Goal: Information Seeking & Learning: Learn about a topic

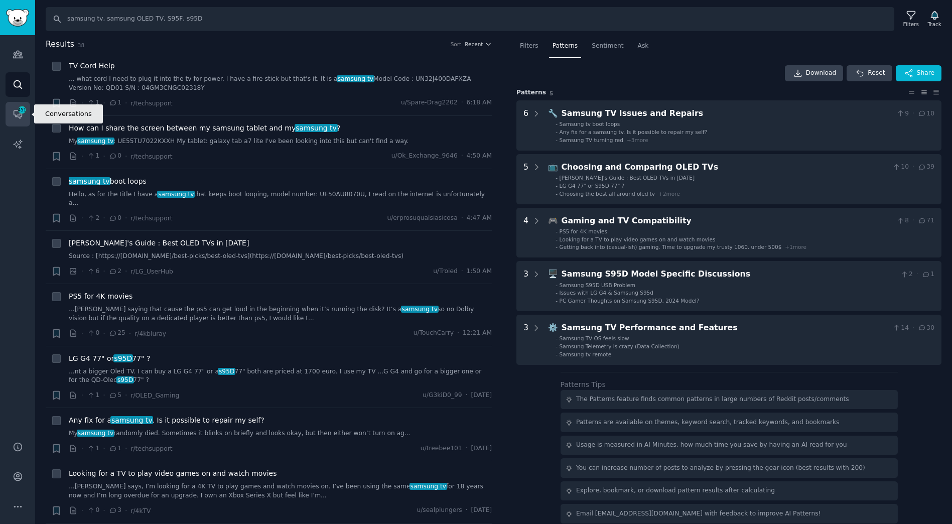
click at [14, 118] on icon "Sidebar" at bounding box center [18, 114] width 11 height 11
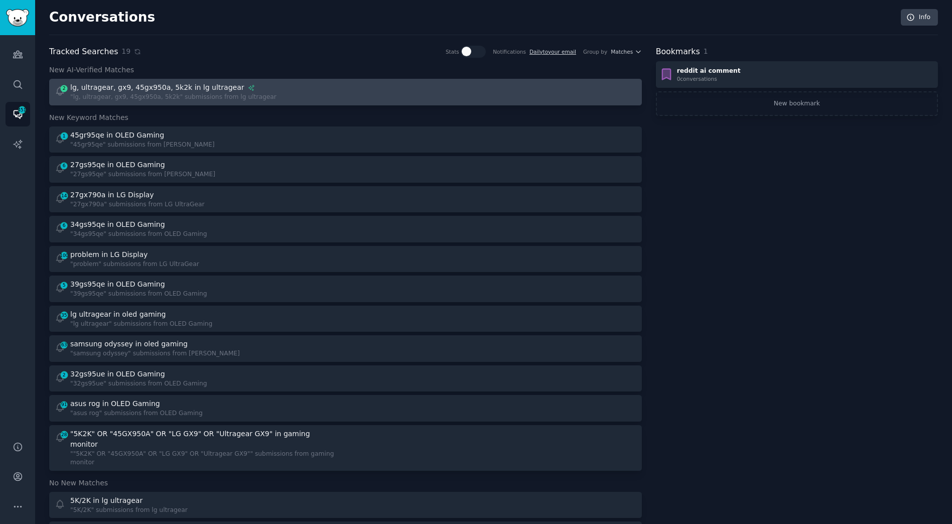
click at [109, 91] on div "lg, ultragear, gx9, 45gx950a, 5k2k in lg ultragear" at bounding box center [157, 87] width 174 height 11
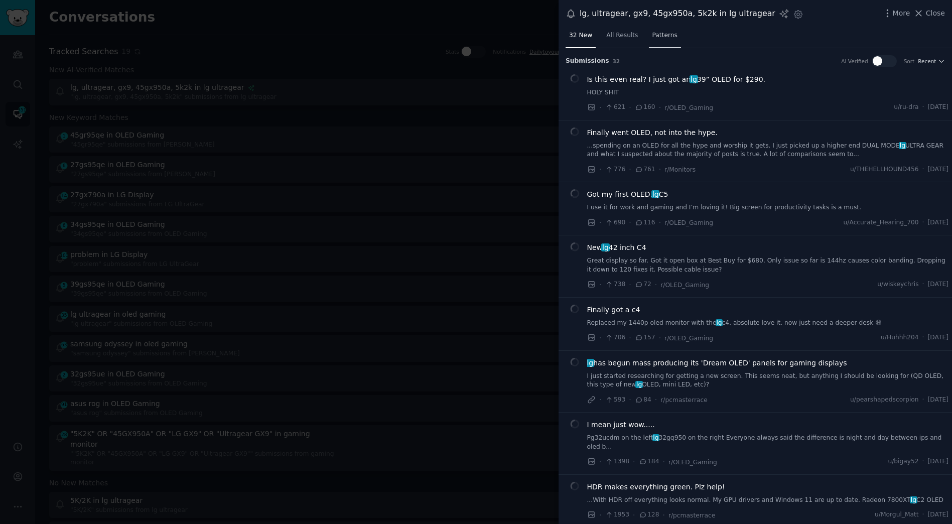
click at [663, 31] on span "Patterns" at bounding box center [664, 35] width 25 height 9
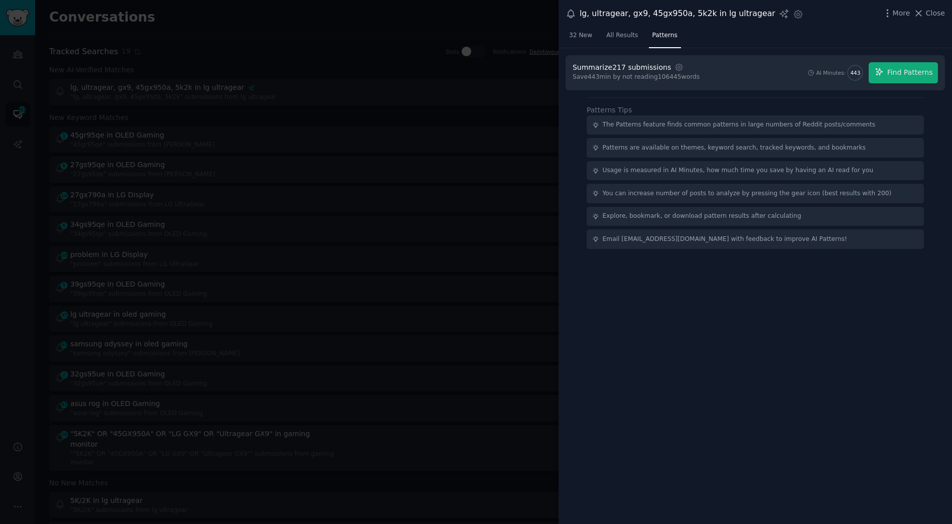
click at [375, 95] on div at bounding box center [476, 262] width 952 height 524
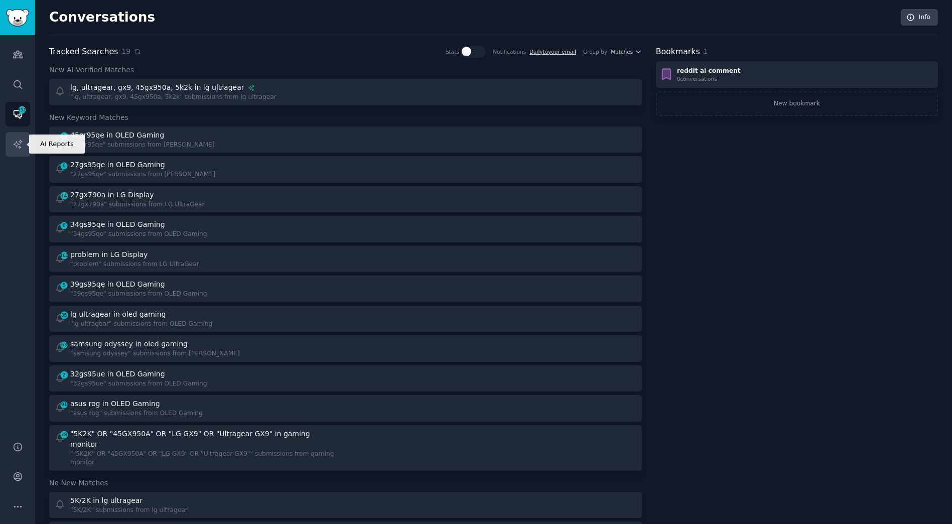
click at [9, 145] on link "AI Reports" at bounding box center [18, 144] width 25 height 25
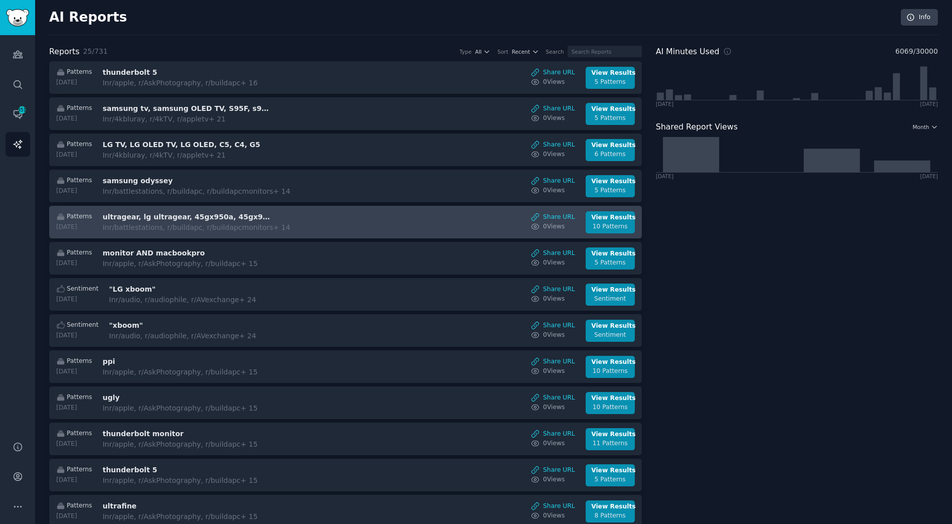
click at [177, 212] on h3 "ultragear, lg ultragear, 45gx950a, 45gx950, gx9, 5k2k" at bounding box center [186, 217] width 169 height 11
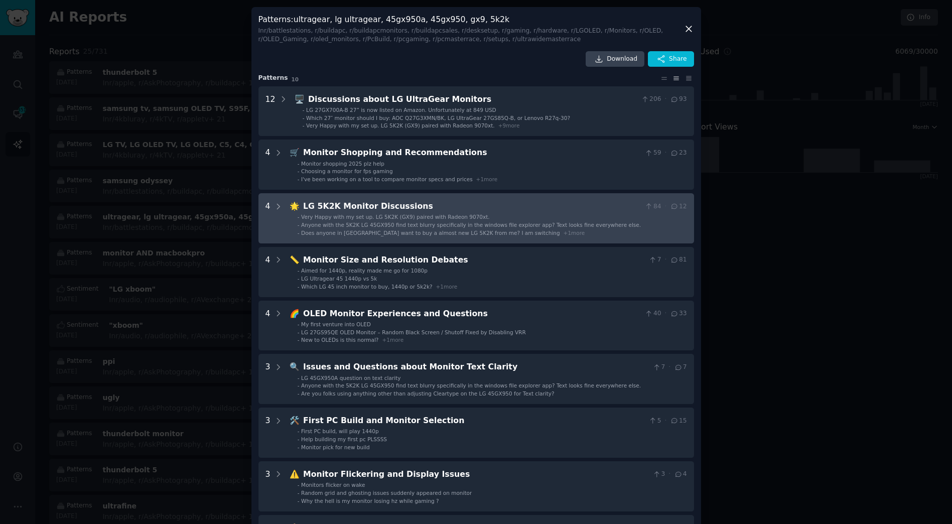
click at [478, 223] on span "Anyone with the 5K2K LG 45GX950 find text blurry specifically in the windows fi…" at bounding box center [471, 225] width 340 height 6
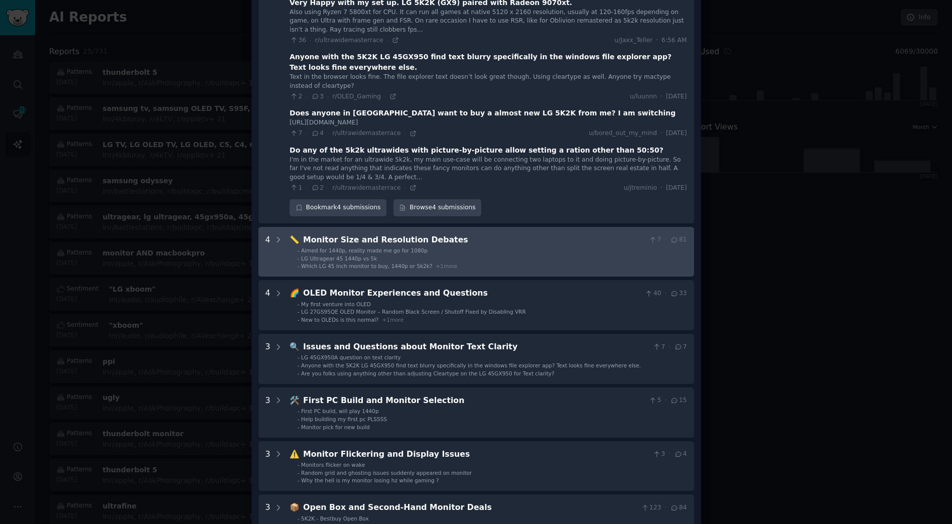
scroll to position [306, 0]
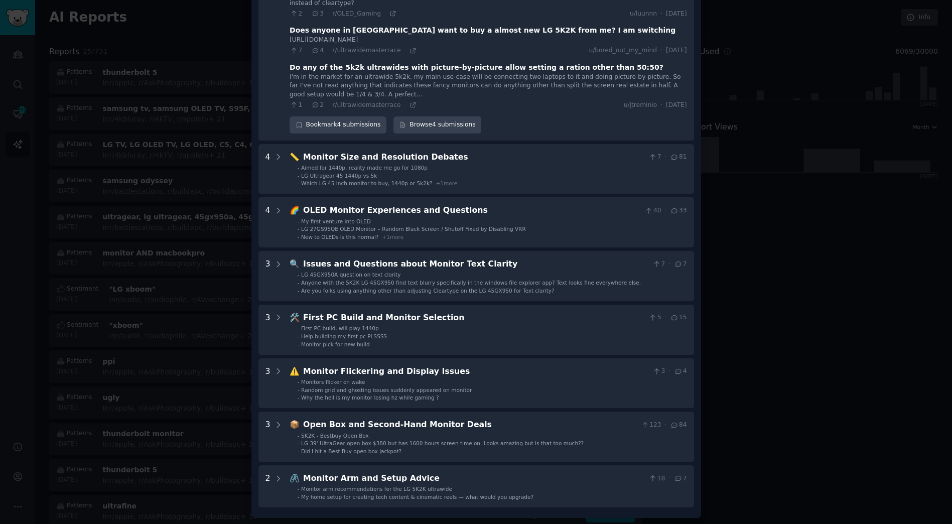
click at [882, 173] on div at bounding box center [476, 262] width 952 height 524
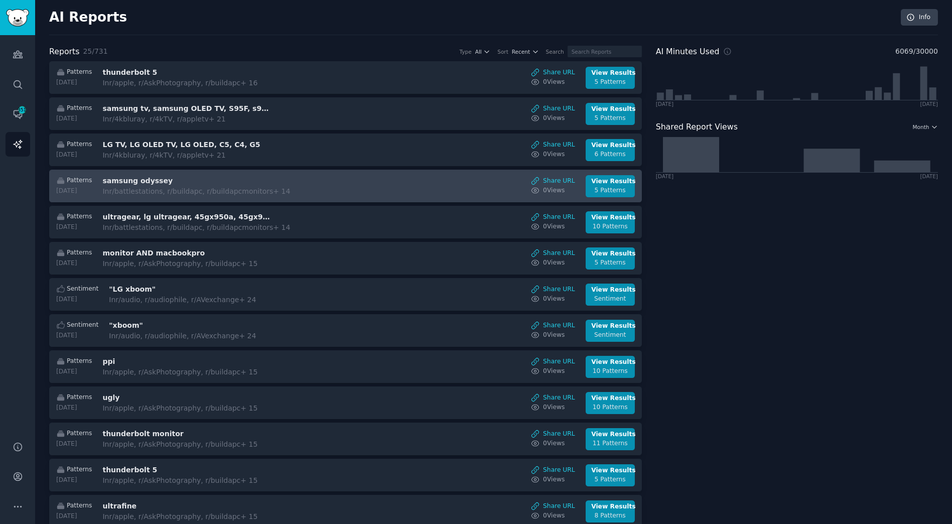
click at [239, 182] on h3 "samsung odyssey" at bounding box center [186, 181] width 169 height 11
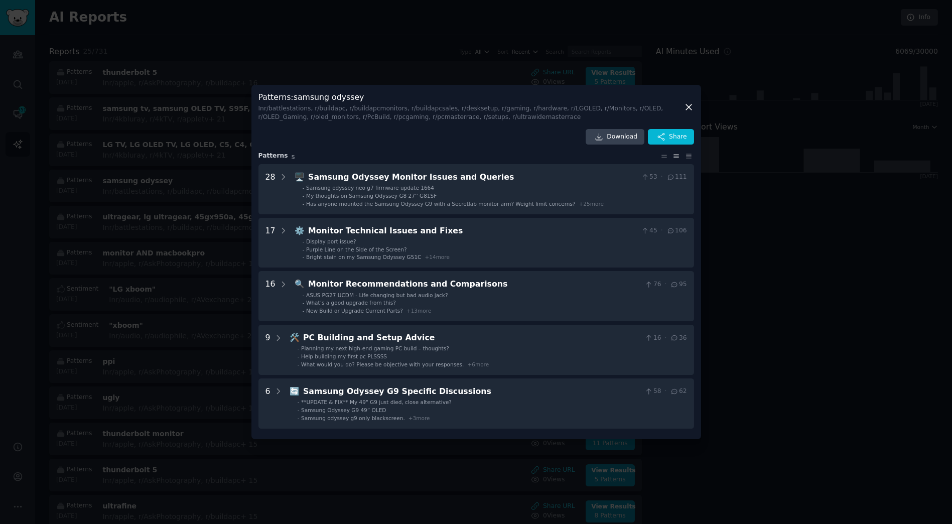
click at [360, 135] on div "Download Share" at bounding box center [476, 137] width 436 height 16
